Goal: Check status: Verify the current state of an ongoing process or item

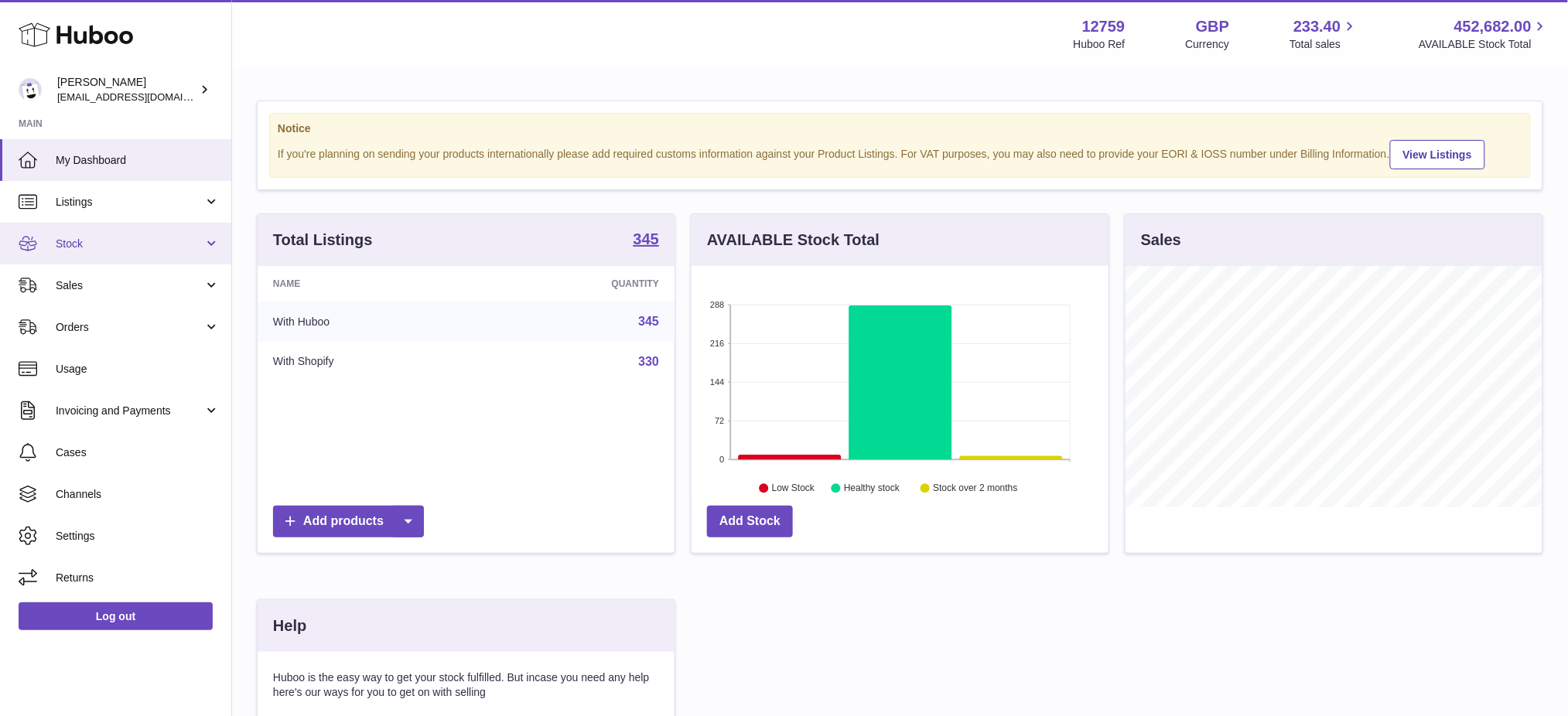
scroll to position [240, 416]
click at [89, 216] on link "Listings" at bounding box center [116, 201] width 231 height 42
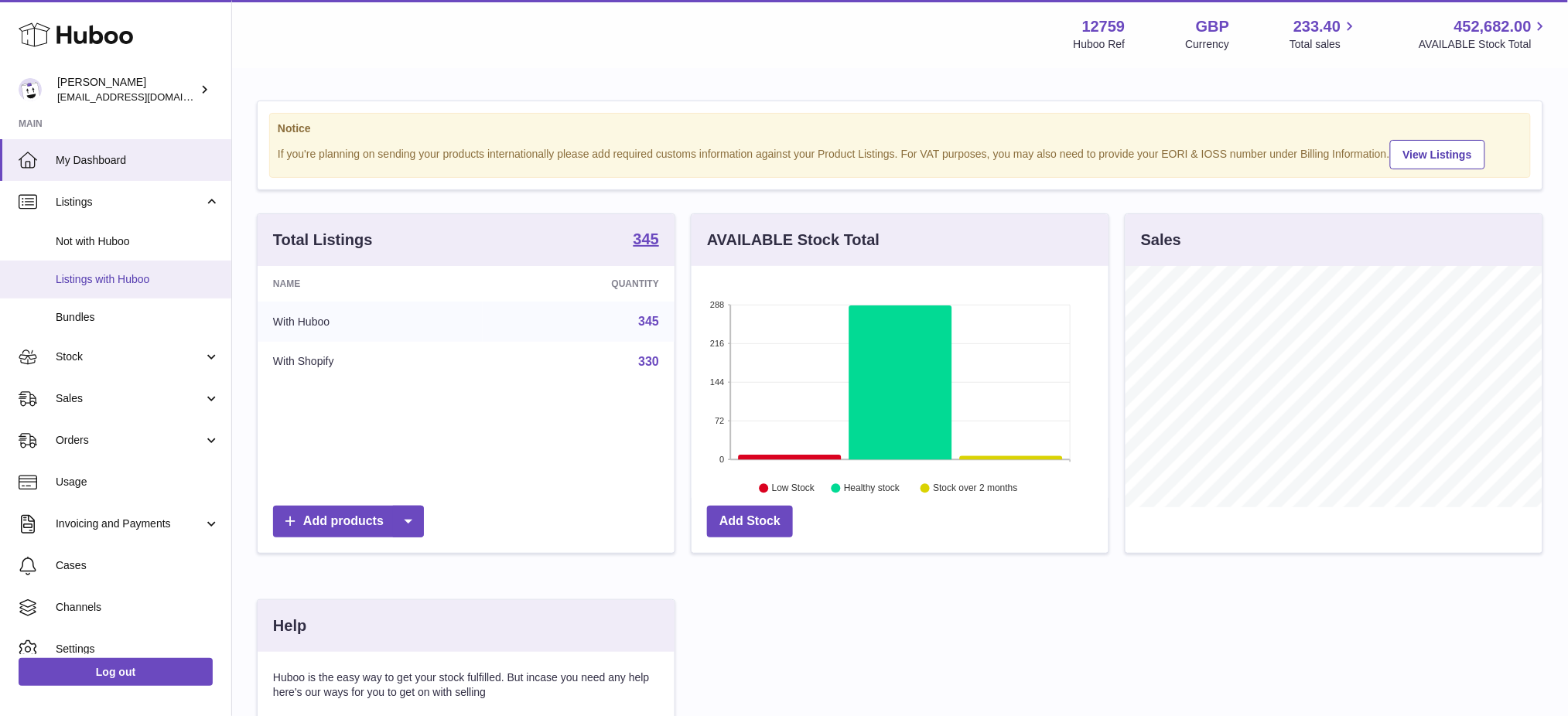
click at [116, 290] on link "Listings with Huboo" at bounding box center [116, 279] width 231 height 38
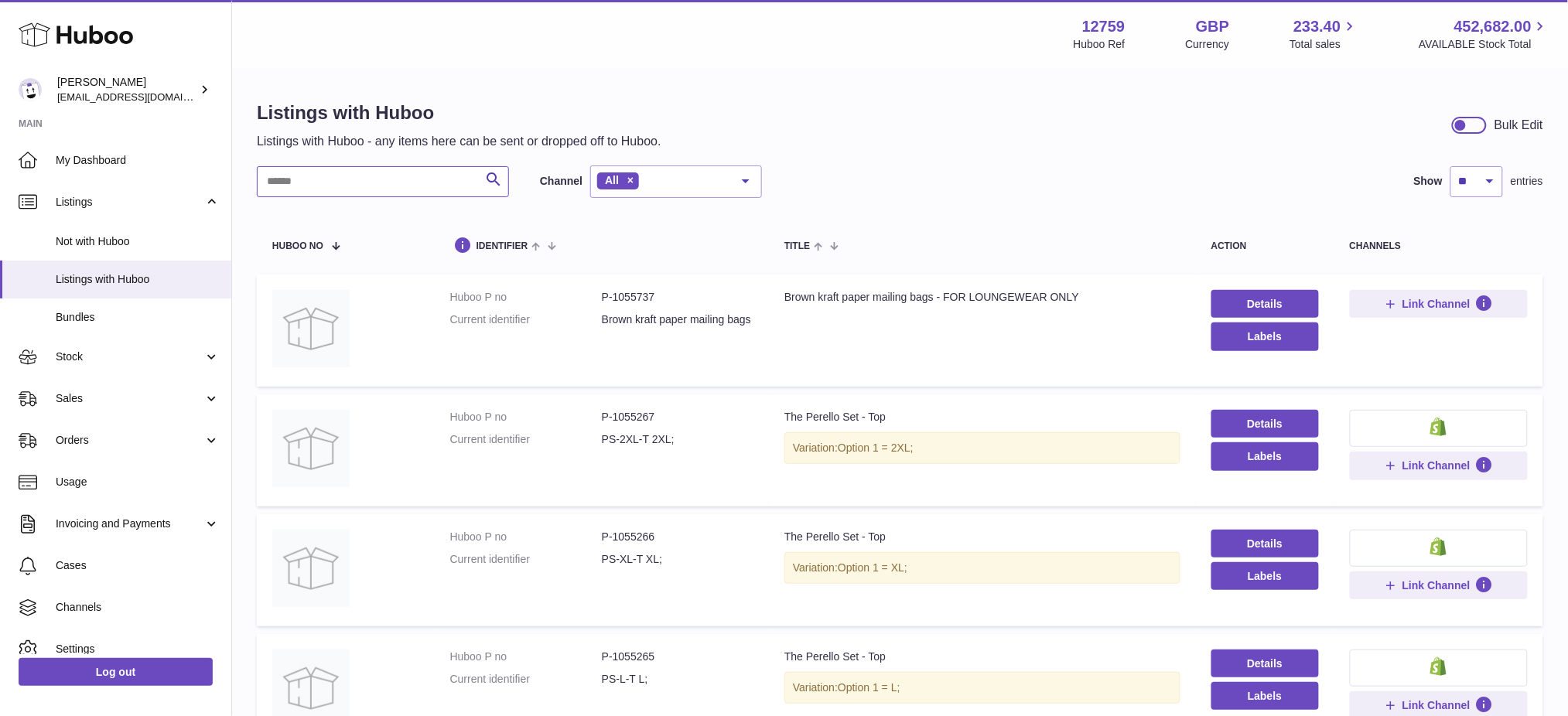
click at [373, 183] on input "text" at bounding box center [383, 181] width 252 height 31
click at [122, 413] on link "Sales" at bounding box center [116, 399] width 231 height 42
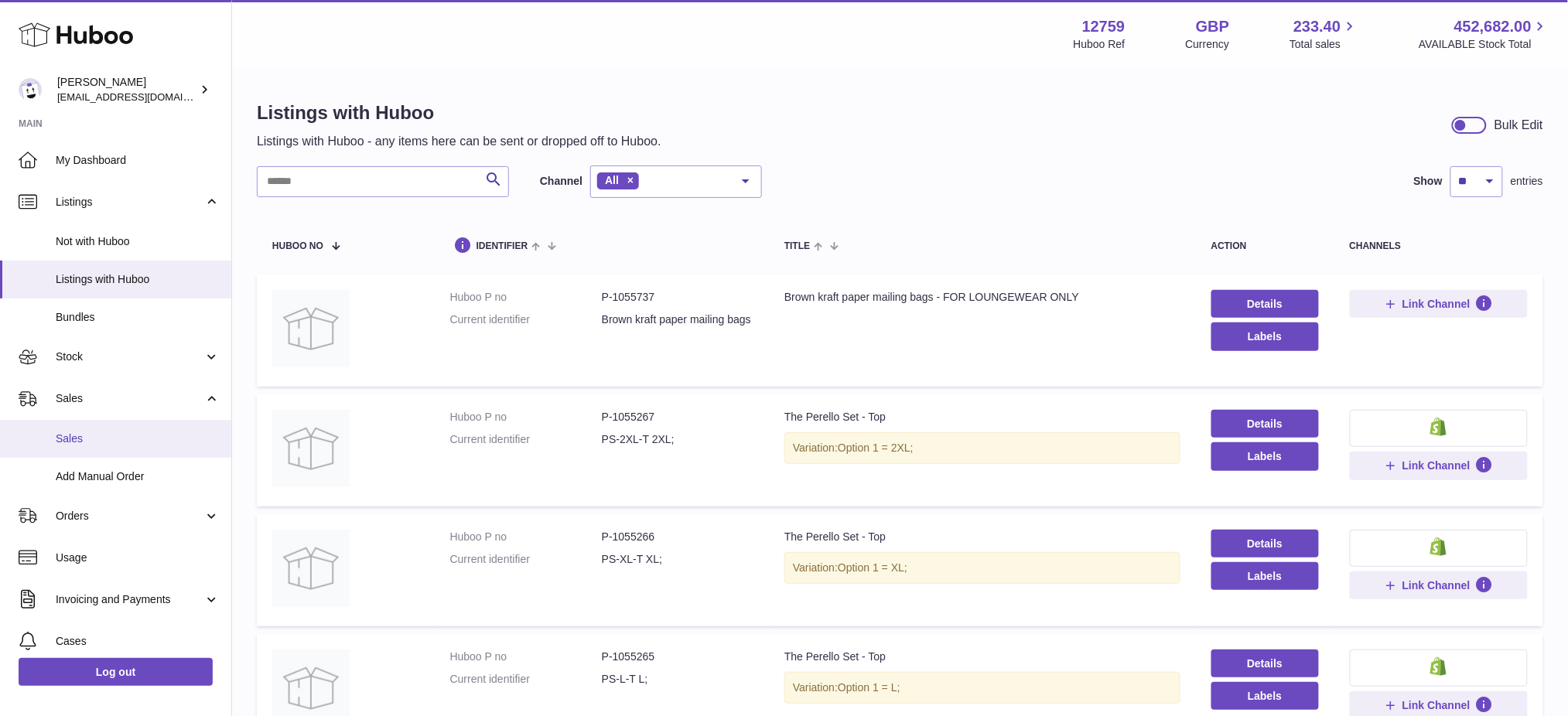
click at [116, 438] on span "Sales" at bounding box center [138, 439] width 164 height 15
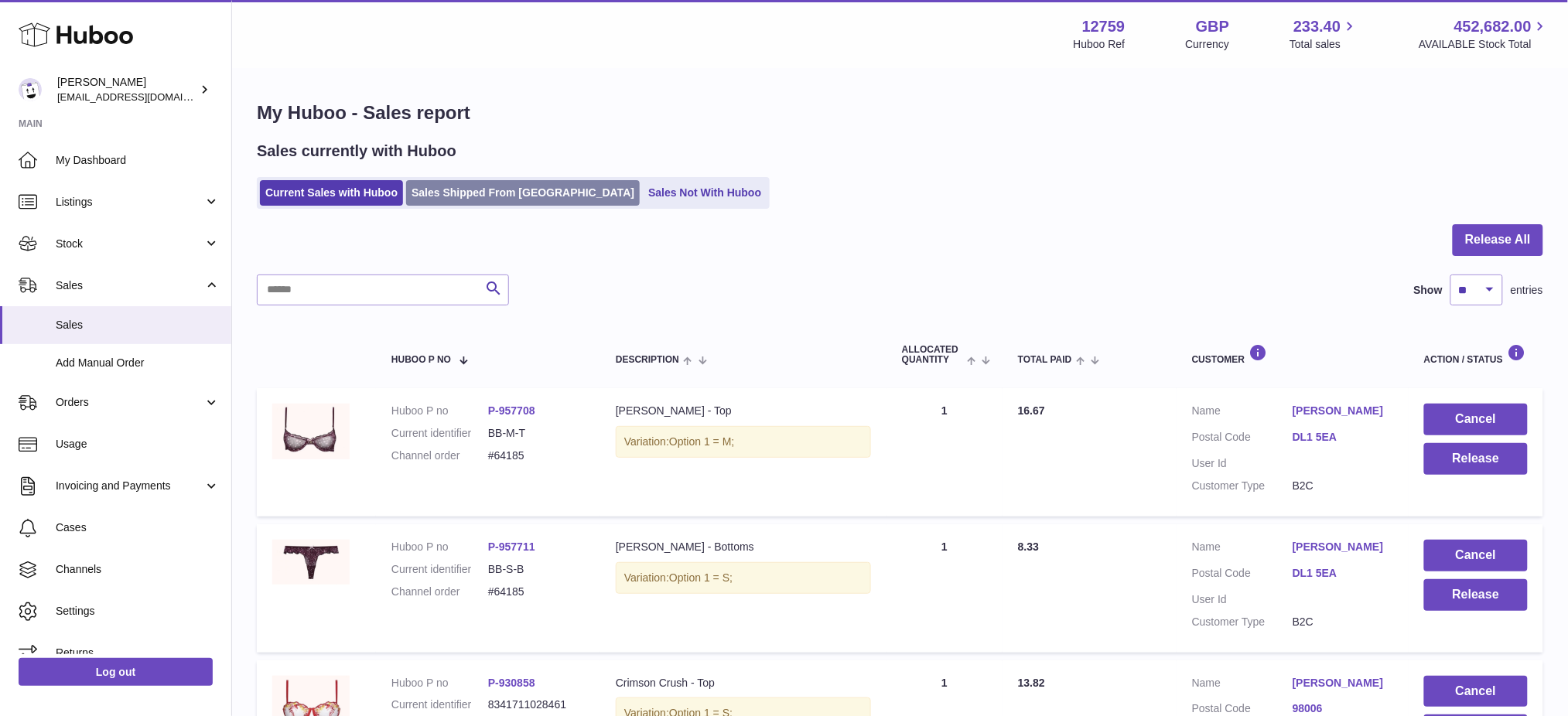
click at [457, 193] on link "Sales Shipped From Huboo" at bounding box center [523, 192] width 234 height 25
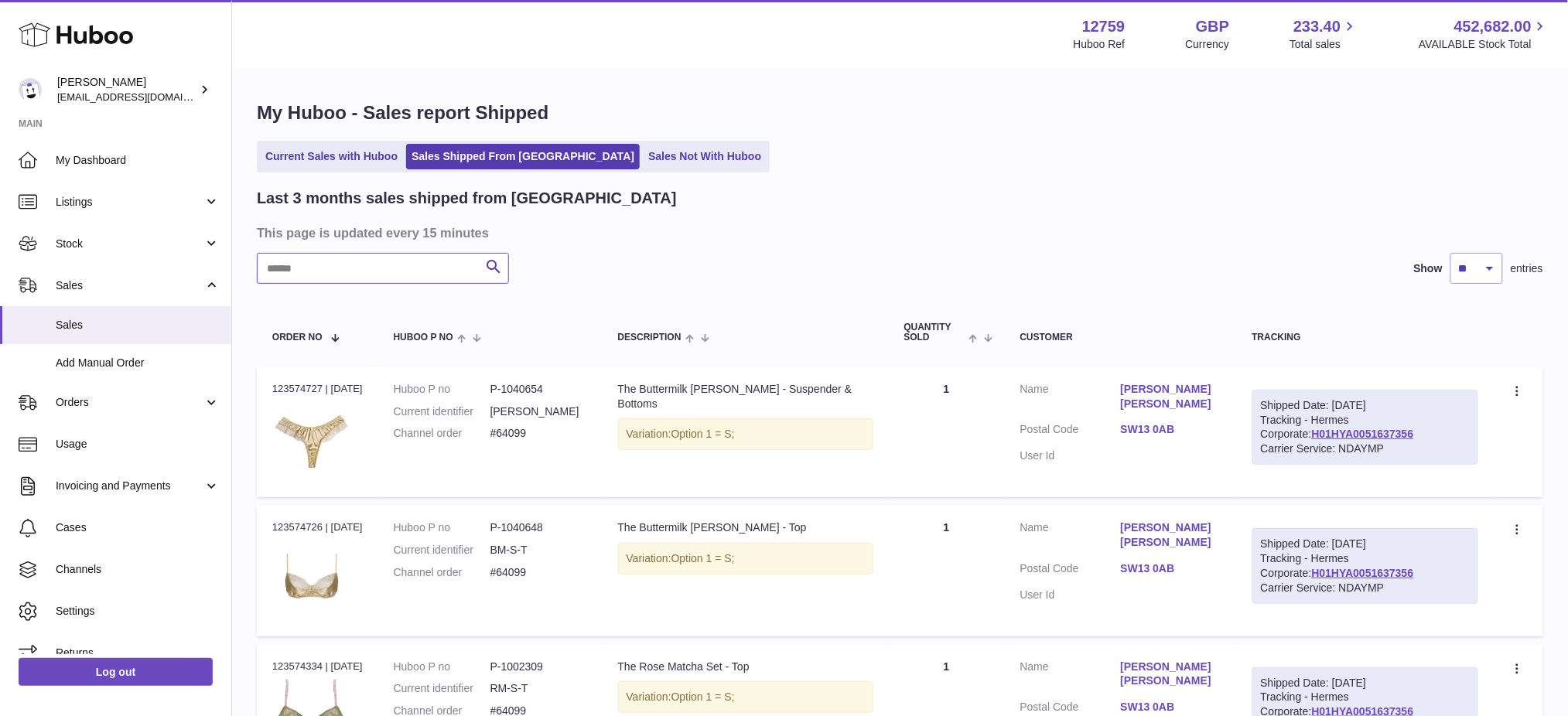
click at [371, 266] on input "text" at bounding box center [383, 267] width 252 height 31
click at [367, 273] on input "text" at bounding box center [383, 267] width 252 height 31
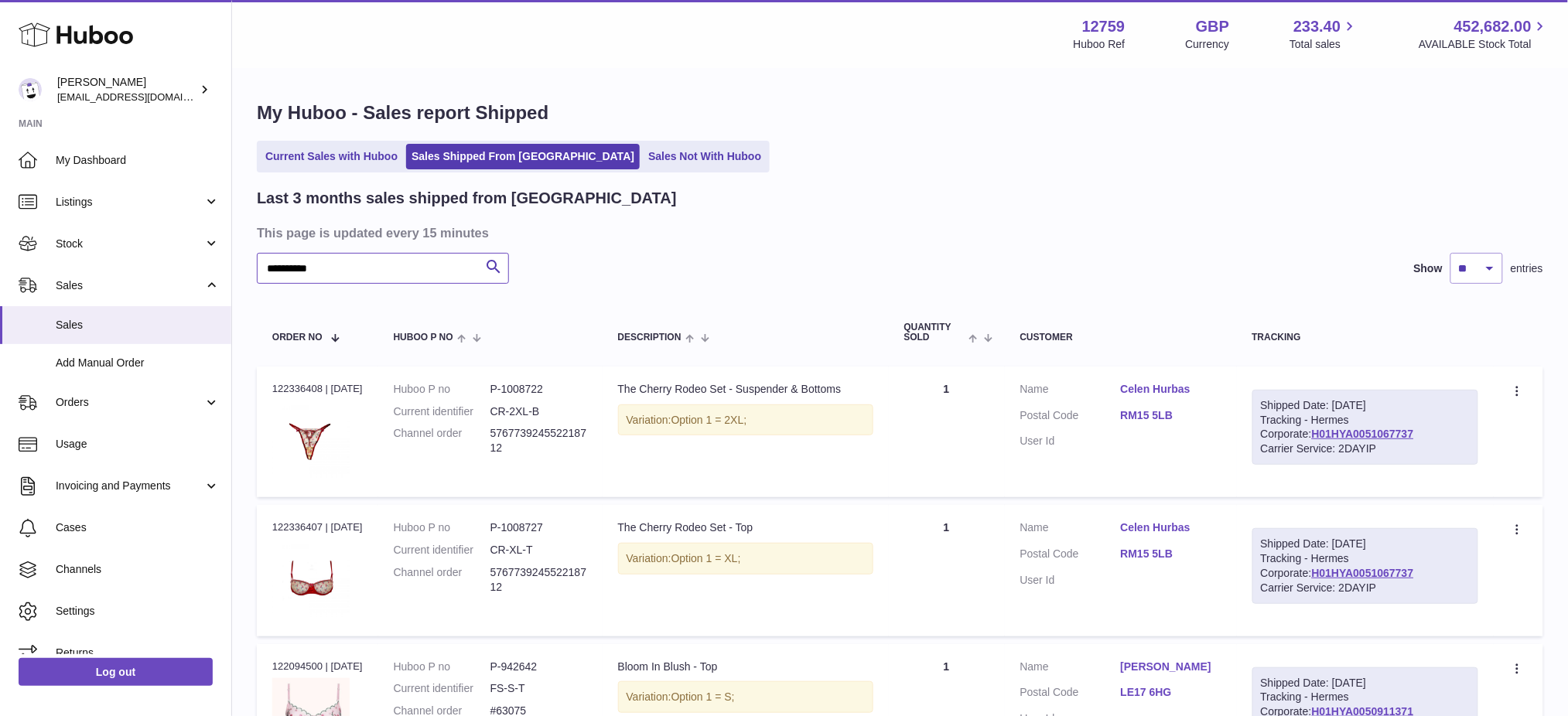
type input "**********"
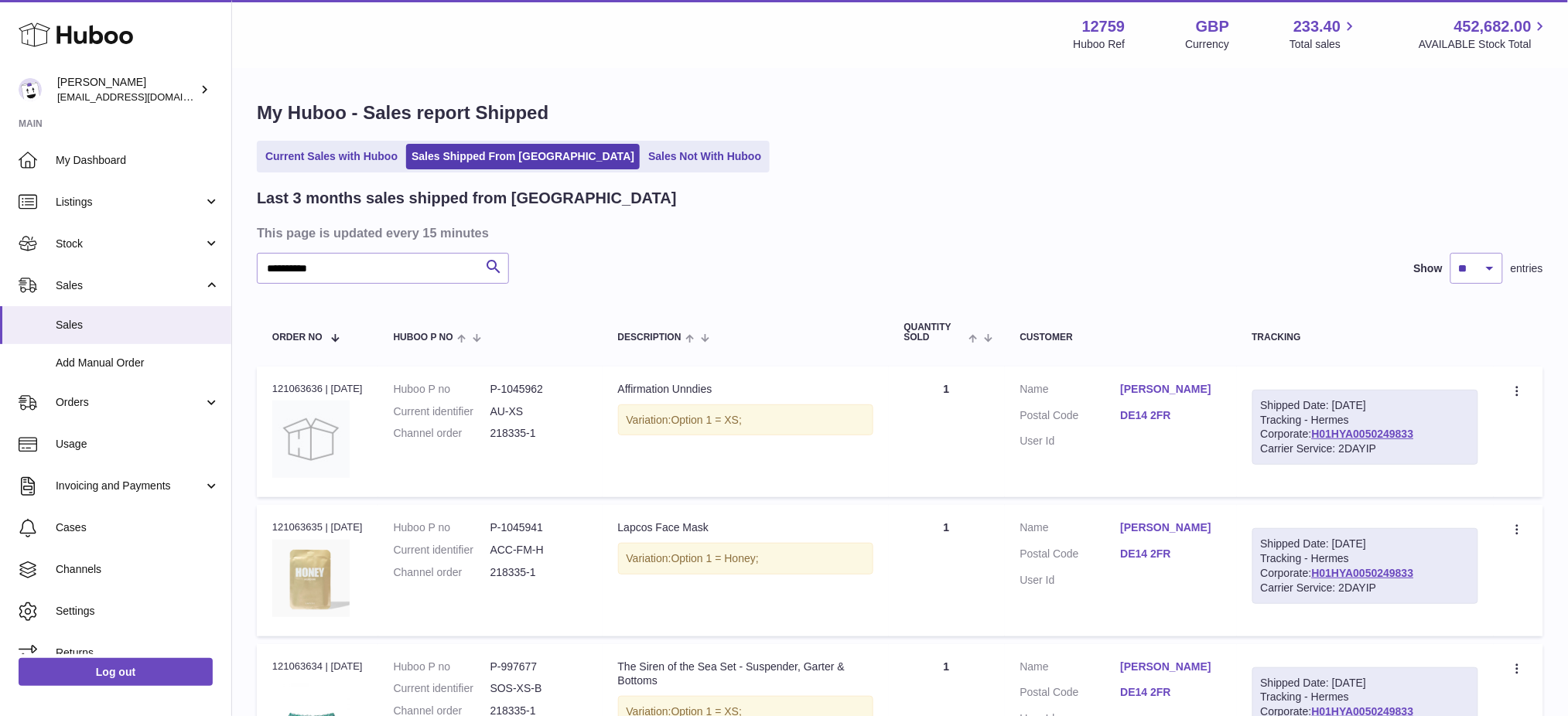
click at [337, 170] on ul "Current Sales with Huboo Sales Shipped From Huboo Sales Not With Huboo" at bounding box center [513, 156] width 512 height 32
click at [349, 153] on link "Current Sales with Huboo" at bounding box center [332, 155] width 143 height 25
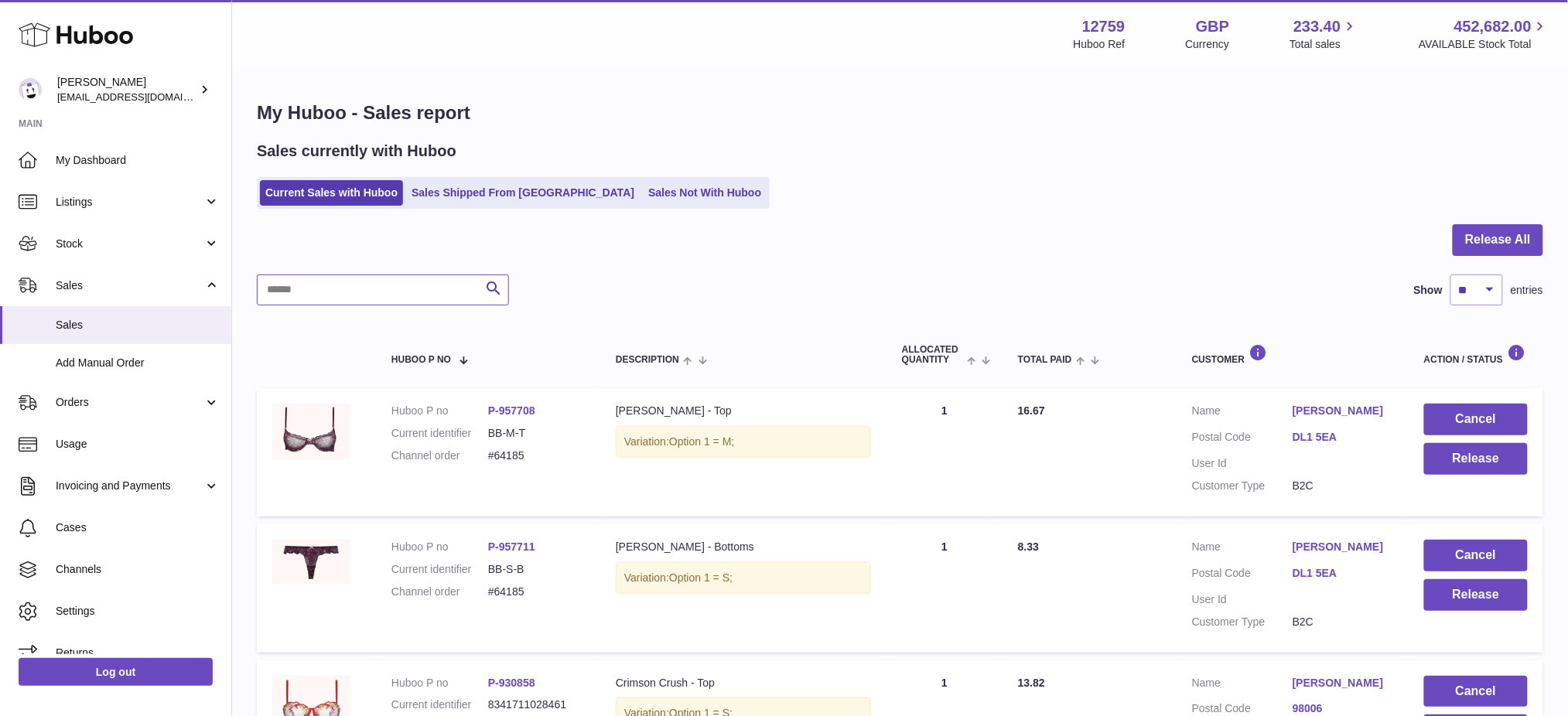
click at [356, 298] on input "text" at bounding box center [383, 290] width 252 height 31
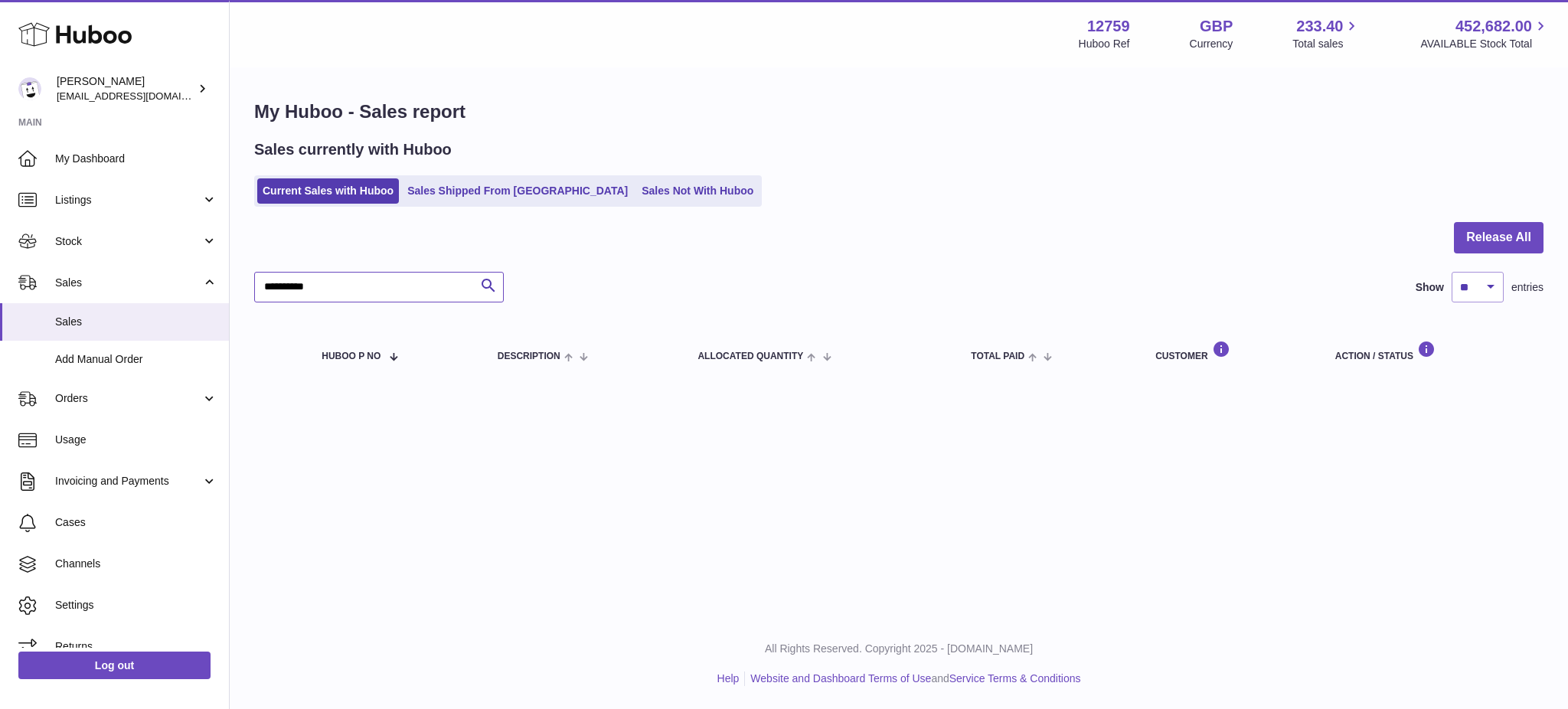
type input "**********"
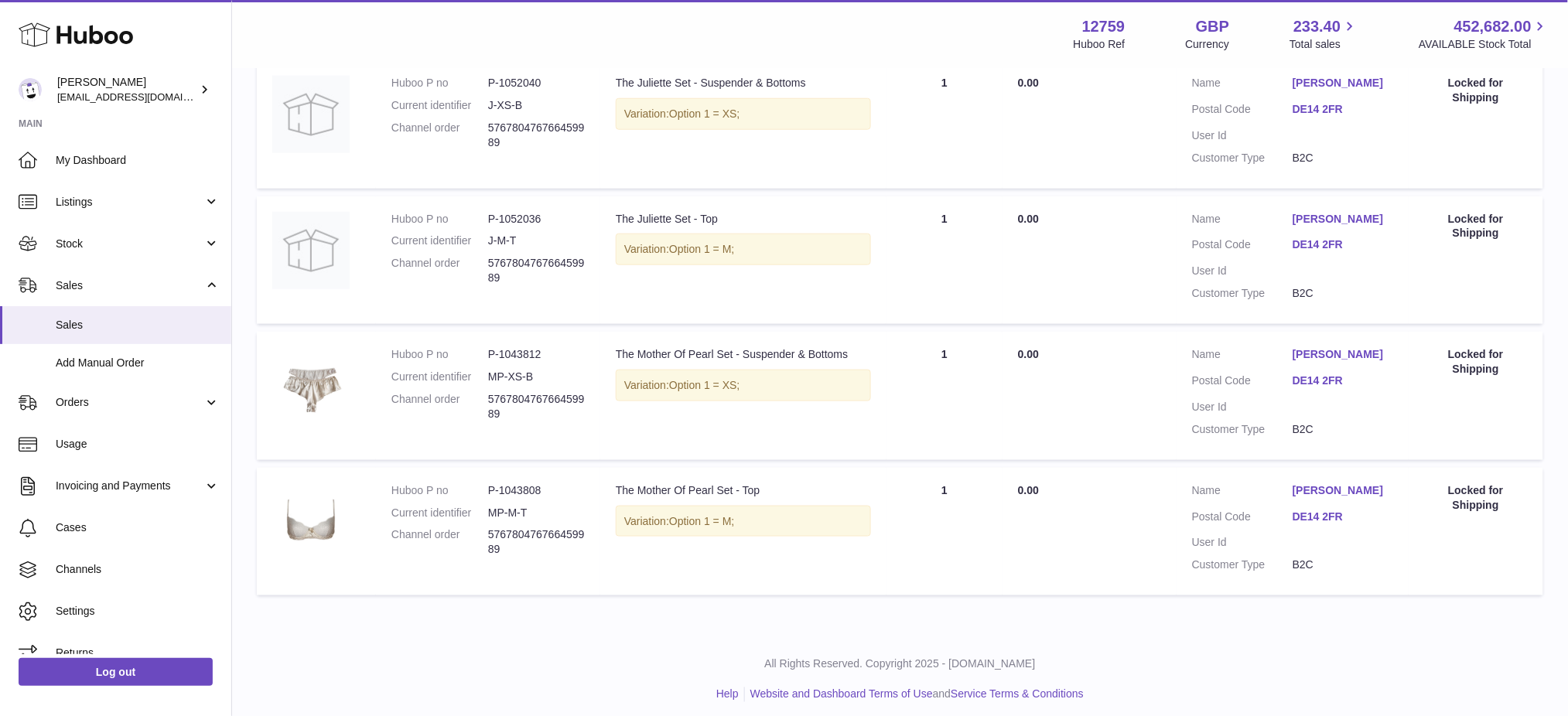
scroll to position [471, 0]
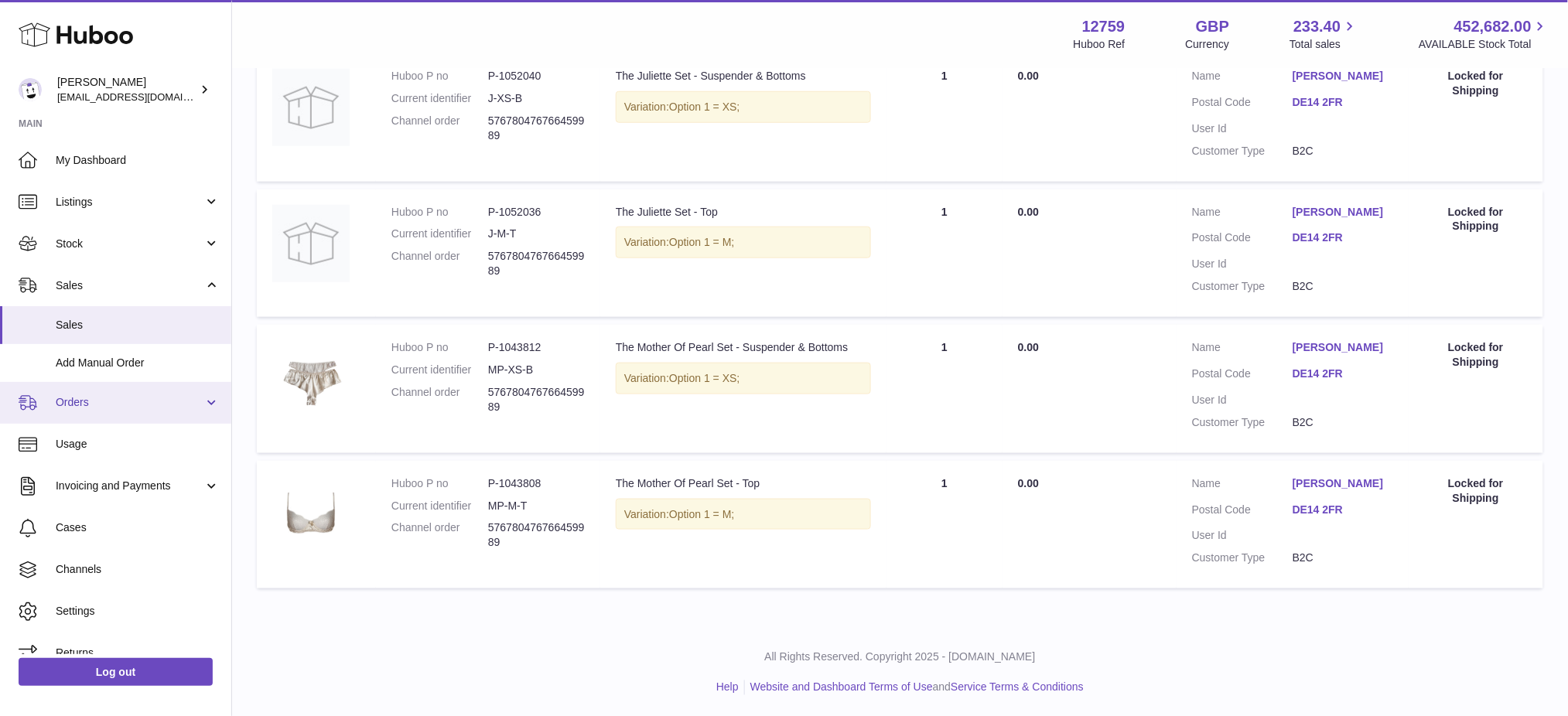
click at [91, 414] on link "Orders" at bounding box center [116, 402] width 231 height 42
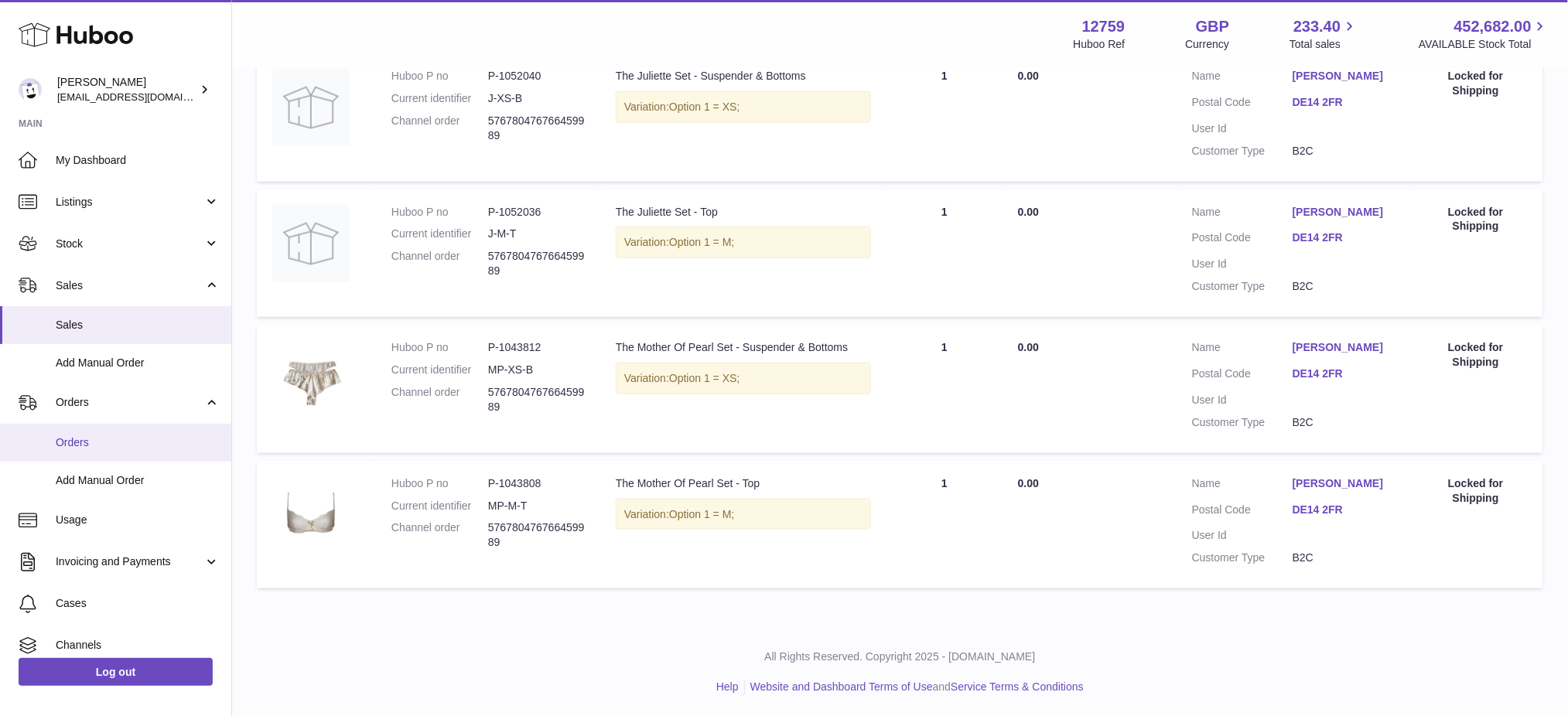
click at [108, 439] on span "Orders" at bounding box center [138, 442] width 164 height 15
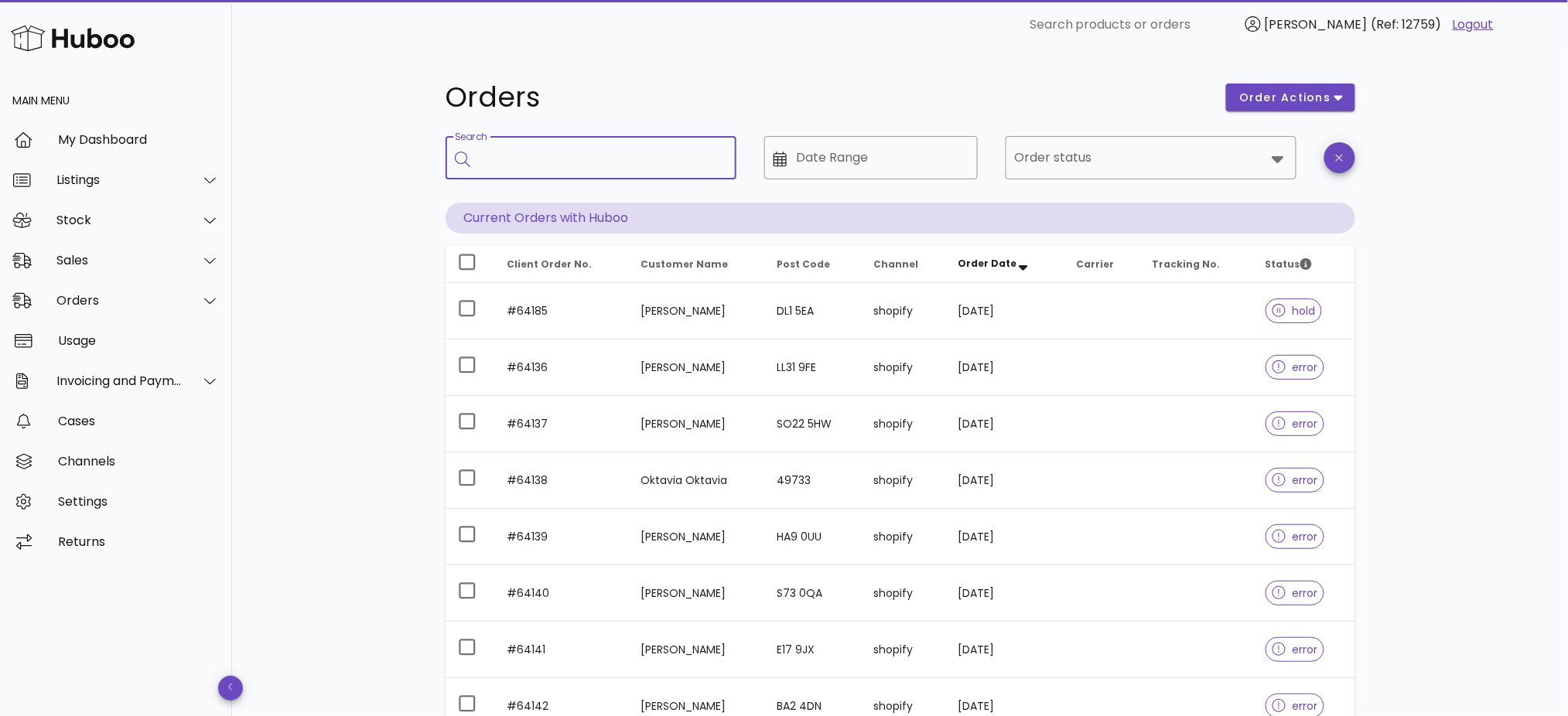
click at [528, 165] on input "Search" at bounding box center [602, 157] width 244 height 25
type input "**********"
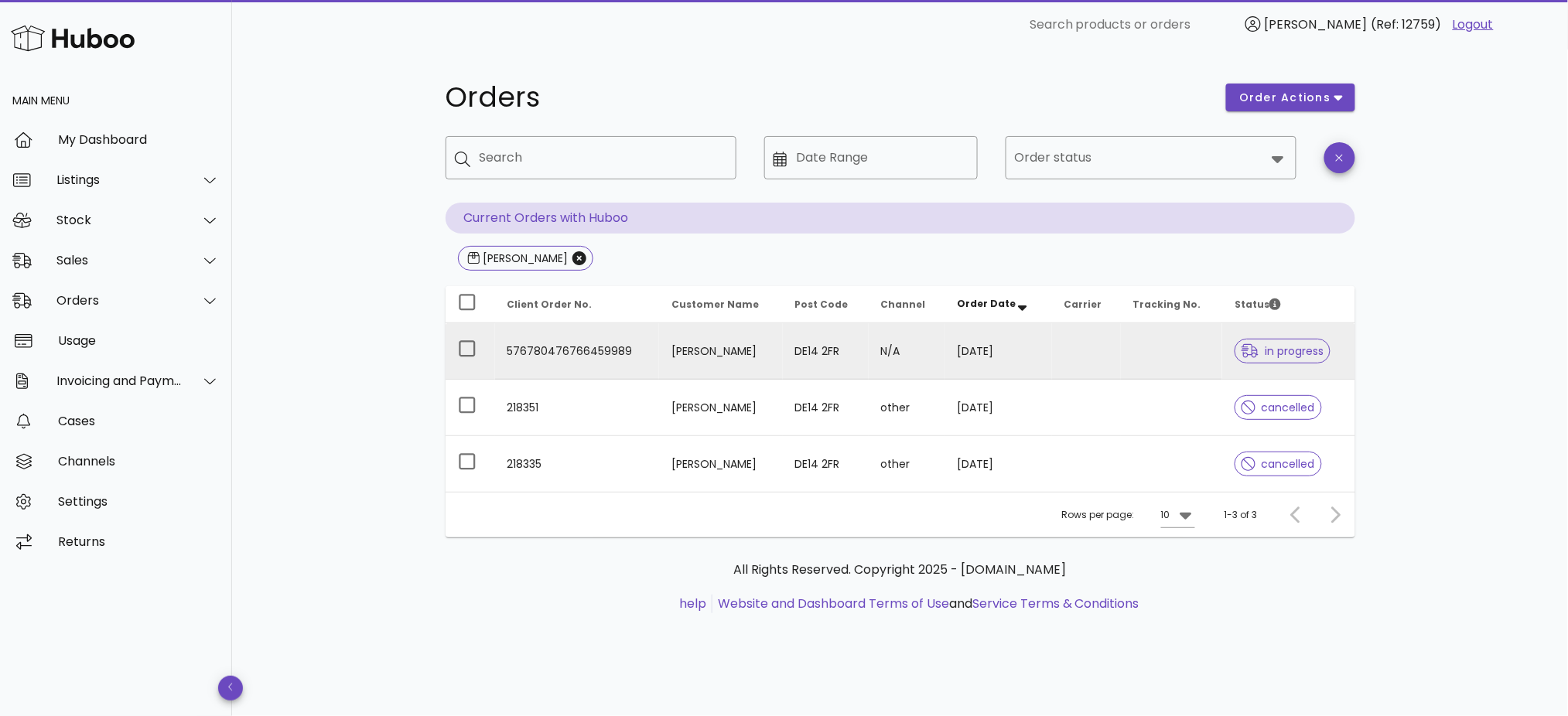
click at [644, 334] on td "576780476766459989" at bounding box center [577, 351] width 165 height 57
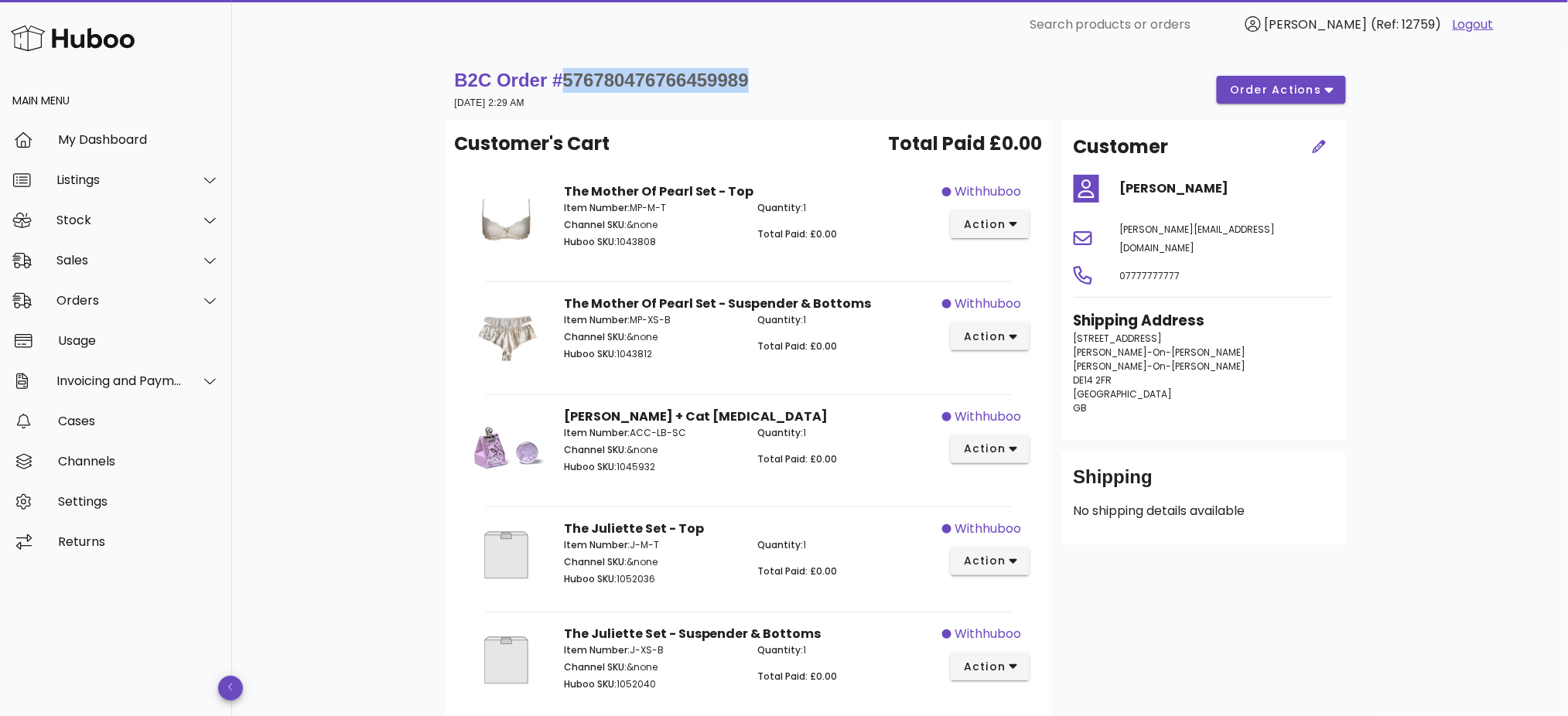
drag, startPoint x: 676, startPoint y: 74, endPoint x: 566, endPoint y: 77, distance: 110.0
click at [566, 77] on div "B2C Order # 576780476766459989 [DATE] 2:29 AM order actions" at bounding box center [900, 89] width 891 height 43
copy span "576780476766459989"
drag, startPoint x: 1203, startPoint y: 191, endPoint x: 1123, endPoint y: 196, distance: 80.2
click at [1123, 196] on h4 "[PERSON_NAME]" at bounding box center [1226, 189] width 213 height 19
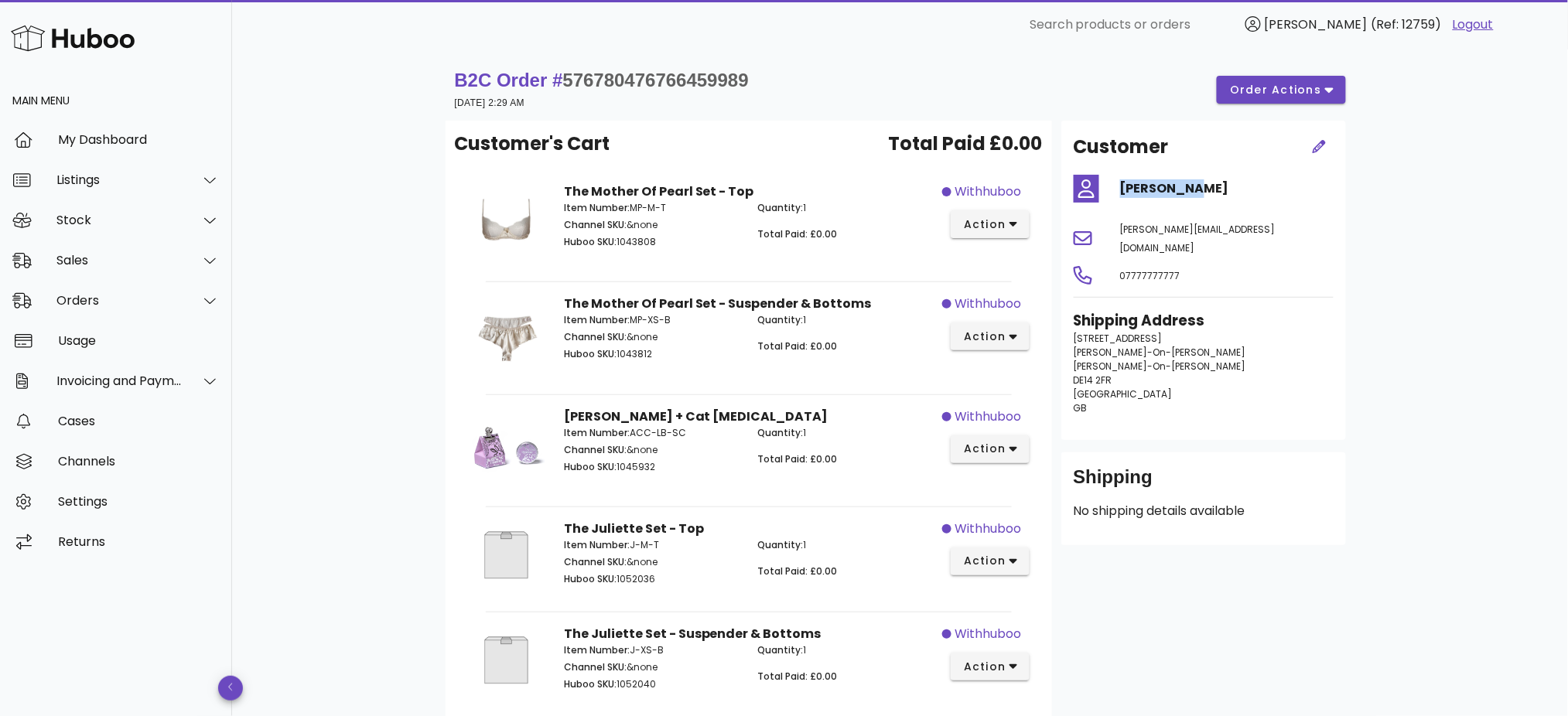
copy h4 "[PERSON_NAME]"
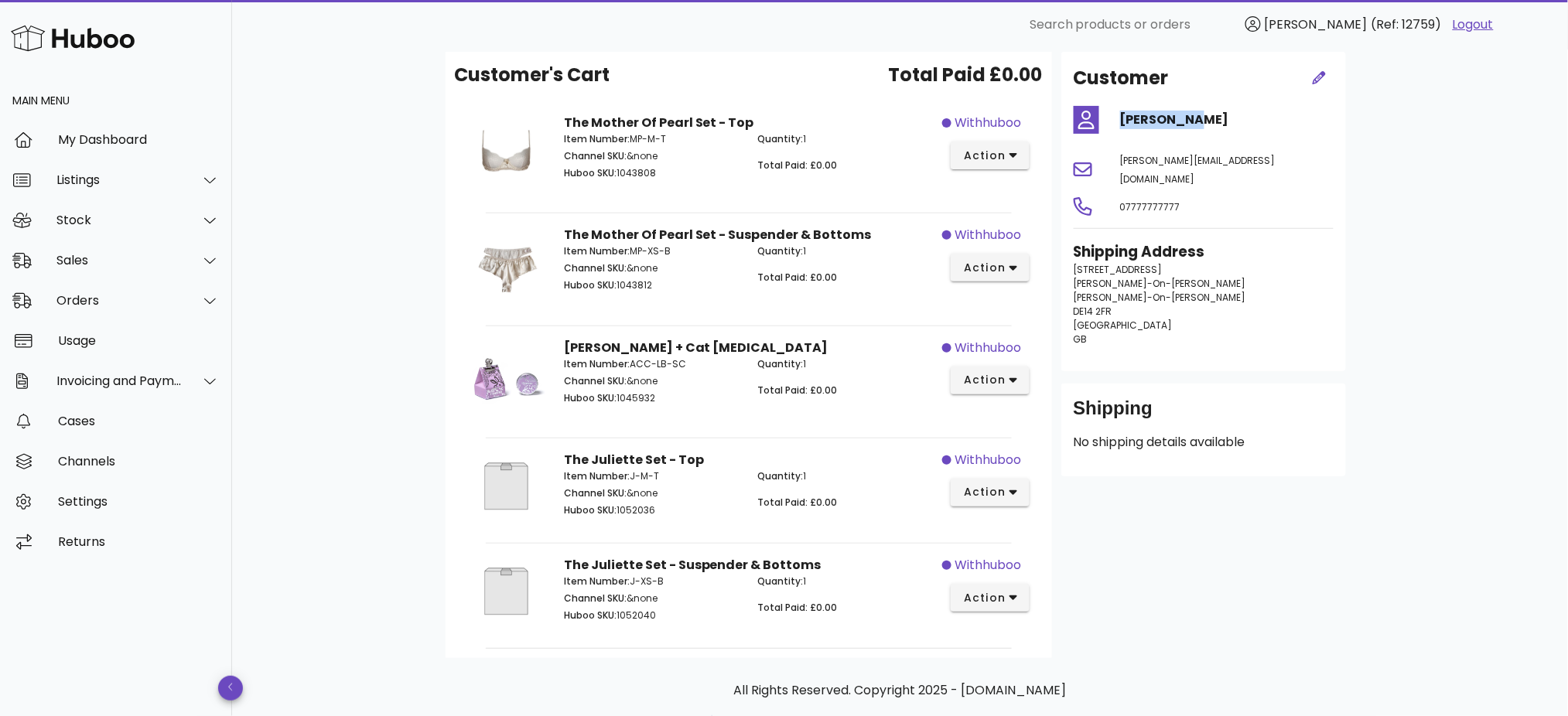
scroll to position [102, 0]
